Goal: Complete application form

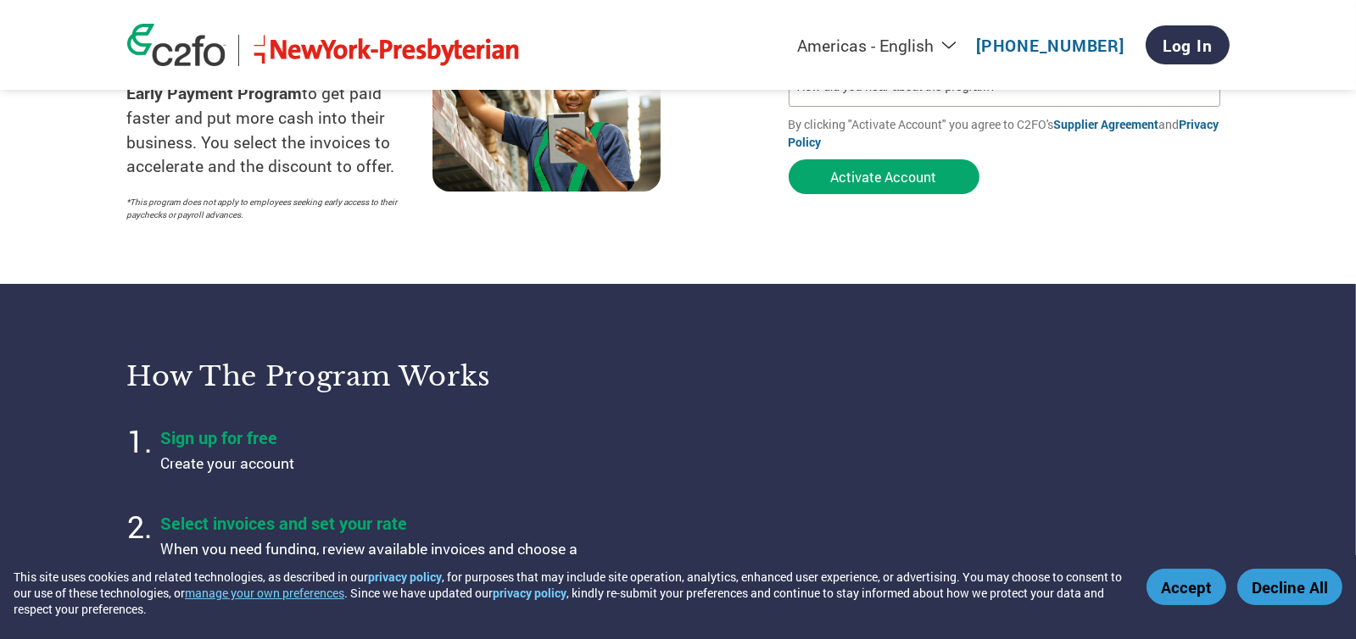
click at [1178, 571] on button "Accept" at bounding box center [1186, 587] width 80 height 36
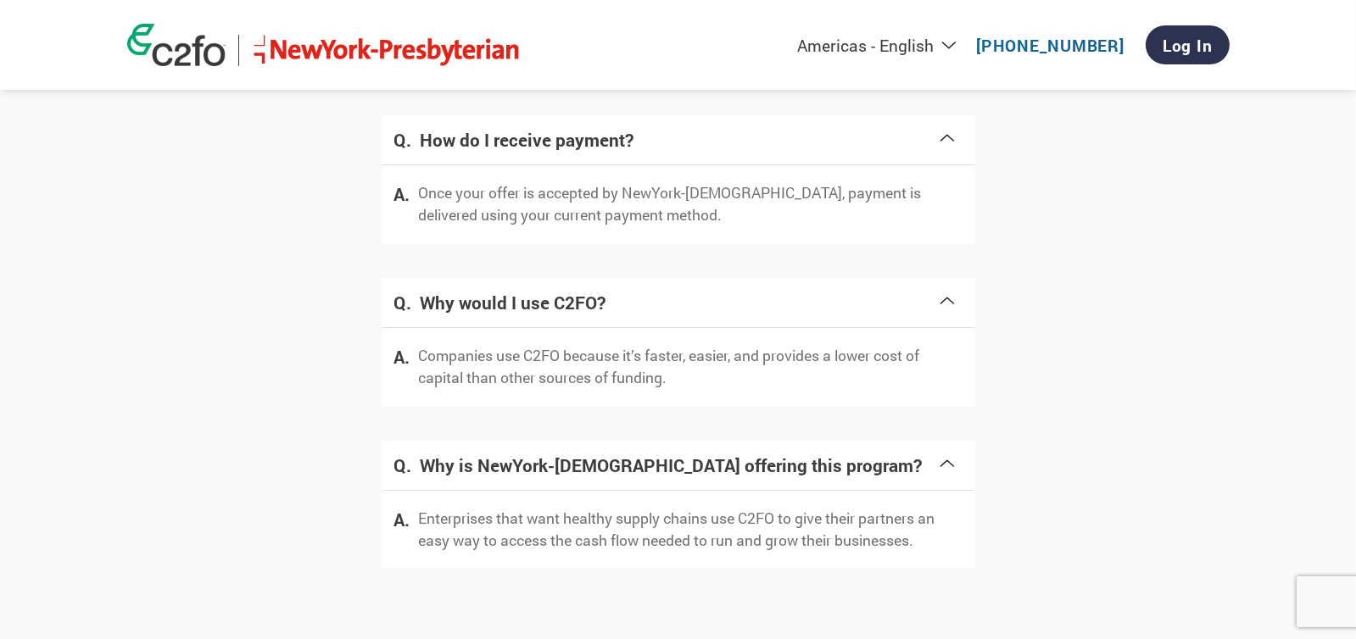
scroll to position [3409, 0]
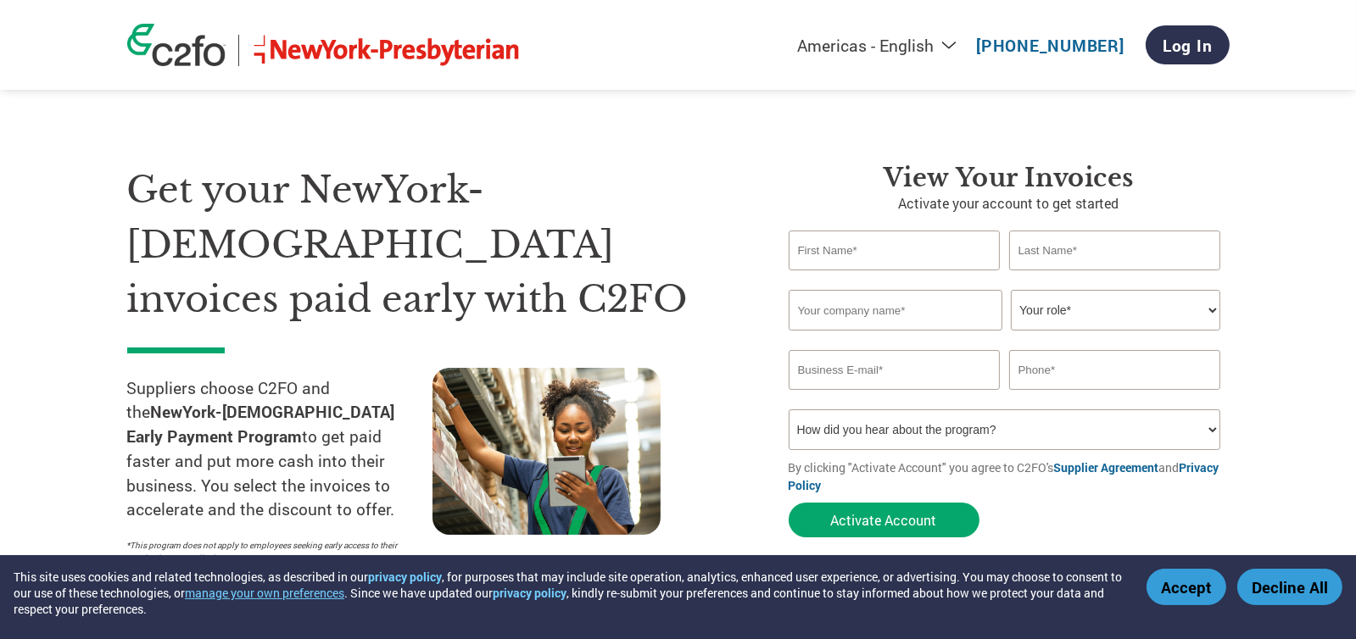
drag, startPoint x: 977, startPoint y: 207, endPoint x: 1196, endPoint y: 605, distance: 454.3
click at [1196, 605] on button "Accept" at bounding box center [1186, 587] width 80 height 36
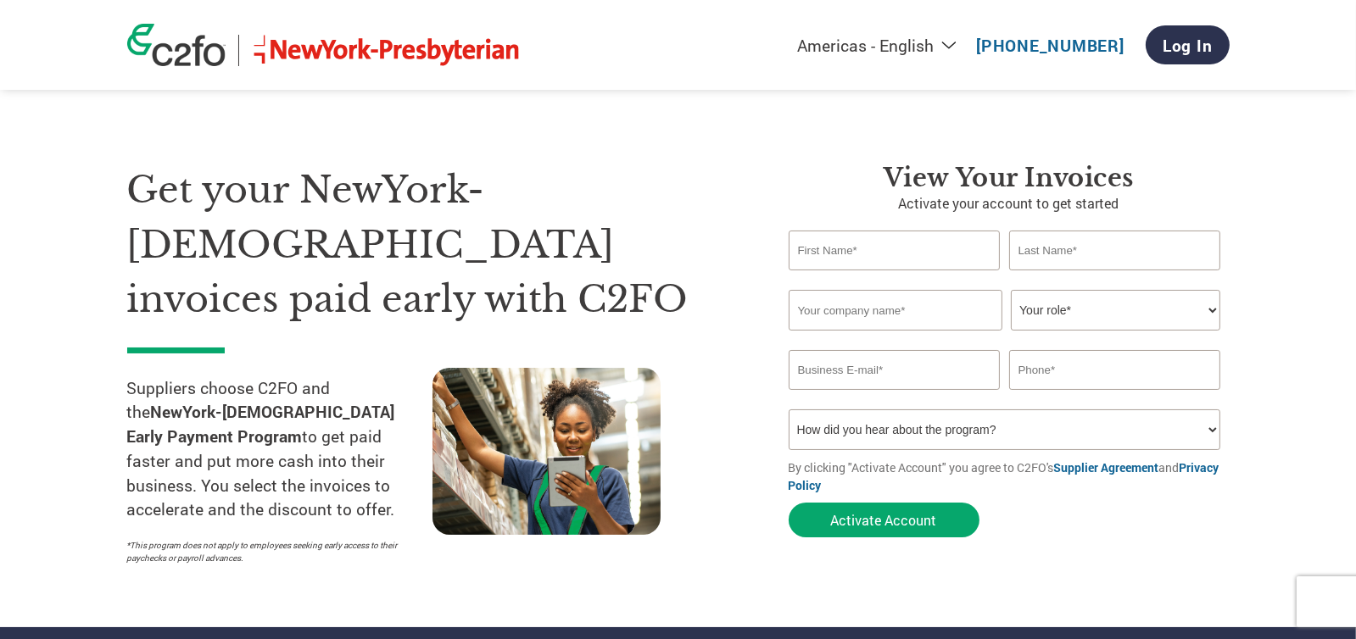
click at [924, 253] on input "text" at bounding box center [895, 251] width 212 height 40
type input "[PERSON_NAME]"
type input "Dougherty"
type input "North Coast Medical"
select select "PRESIDENT"
